Goal: Entertainment & Leisure: Consume media (video, audio)

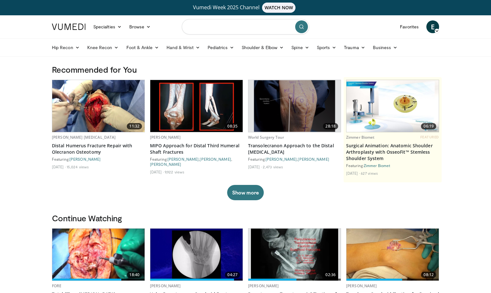
click at [221, 28] on input "Search topics, interventions" at bounding box center [245, 26] width 127 height 15
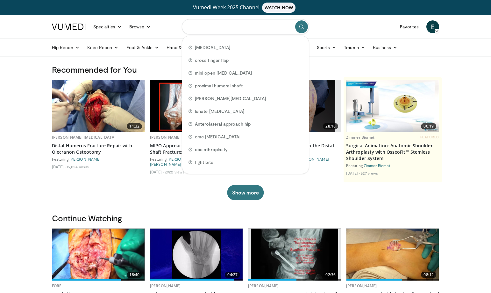
type input "*"
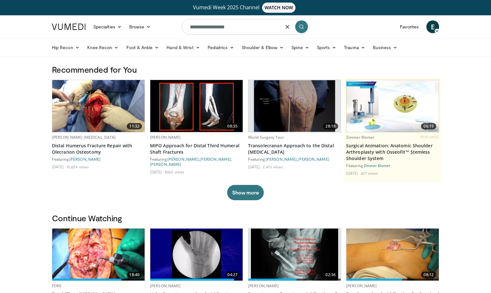
type input "**********"
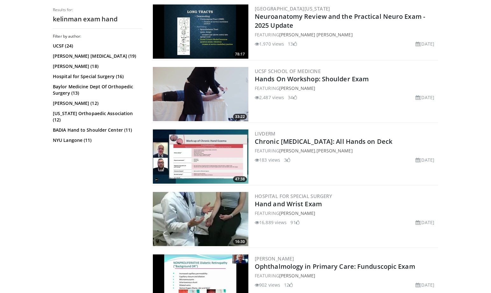
scroll to position [223, 0]
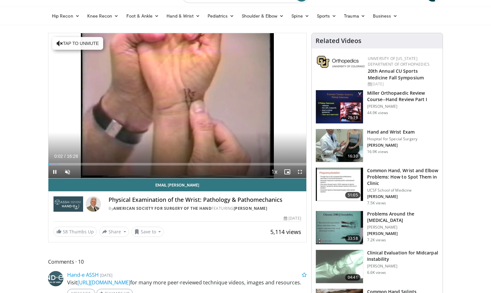
scroll to position [32, 0]
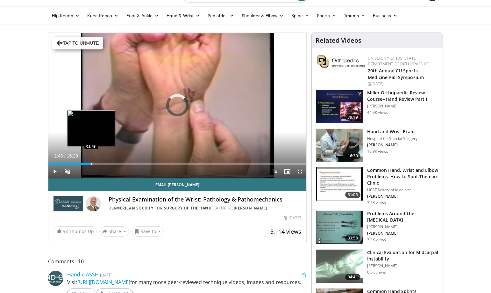
click at [91, 163] on div "Progress Bar" at bounding box center [91, 163] width 1 height 3
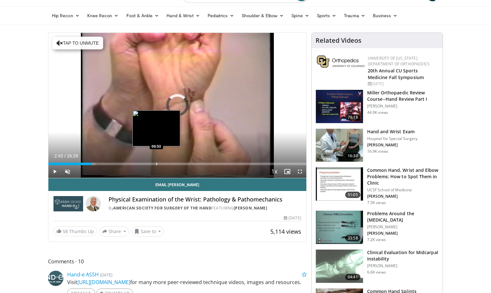
click at [157, 164] on div "Loaded : 18.24% 02:44 06:53" at bounding box center [177, 163] width 258 height 3
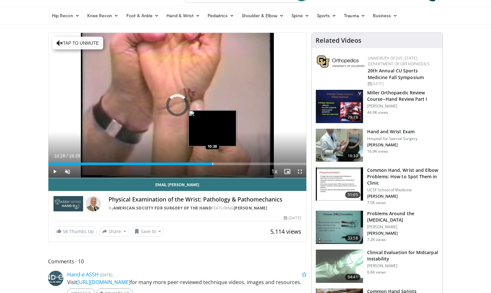
click at [212, 160] on div "Loaded : 42.55% 10:28 10:28" at bounding box center [177, 162] width 258 height 6
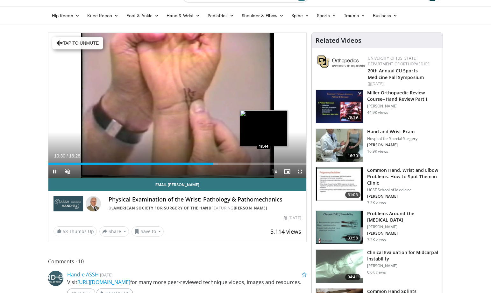
click at [264, 162] on div "Progress Bar" at bounding box center [264, 163] width 1 height 3
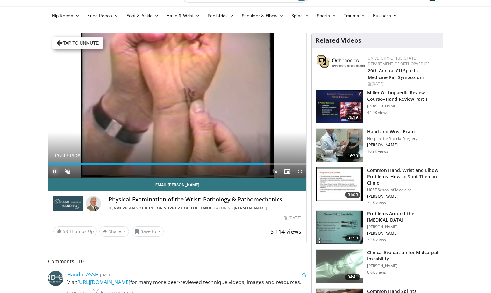
click at [54, 168] on span "Video Player" at bounding box center [54, 171] width 13 height 13
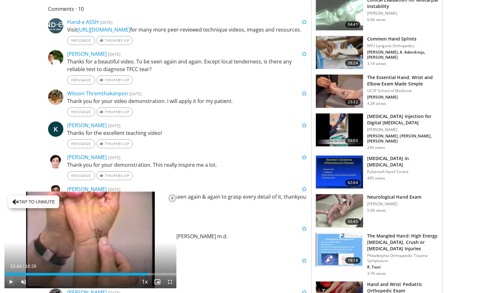
scroll to position [286, 0]
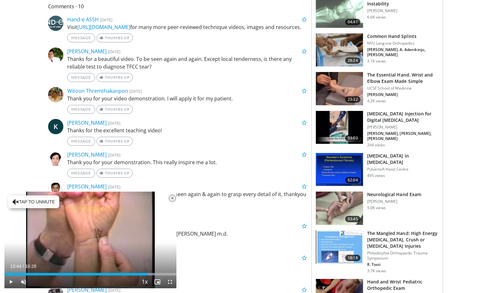
click at [172, 198] on span "Video Player" at bounding box center [172, 198] width 13 height 13
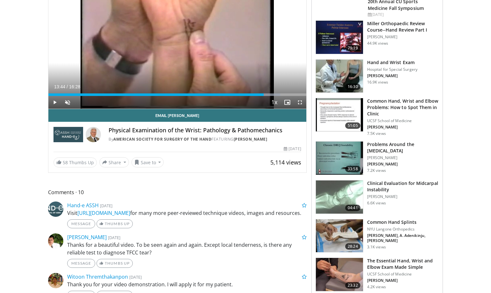
scroll to position [0, 0]
